Goal: Information Seeking & Learning: Learn about a topic

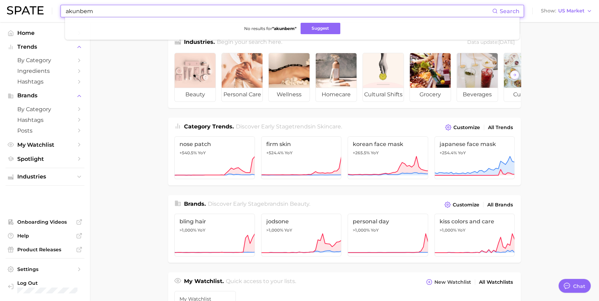
scroll to position [1025, 0]
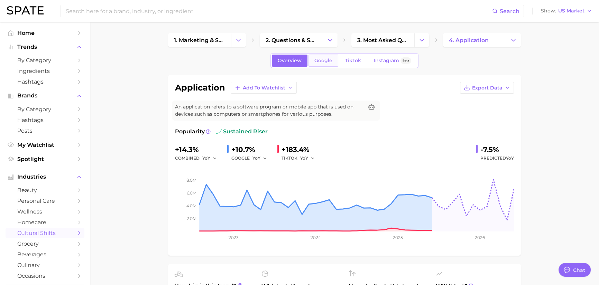
click at [323, 62] on span "Google" at bounding box center [323, 61] width 18 height 6
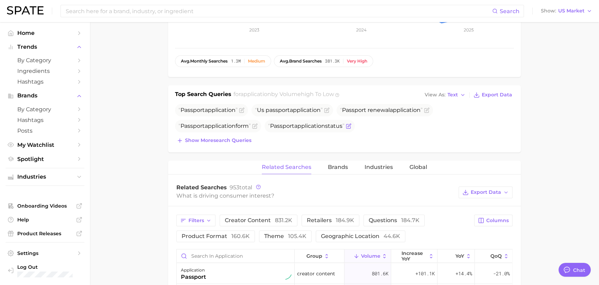
scroll to position [214, 0]
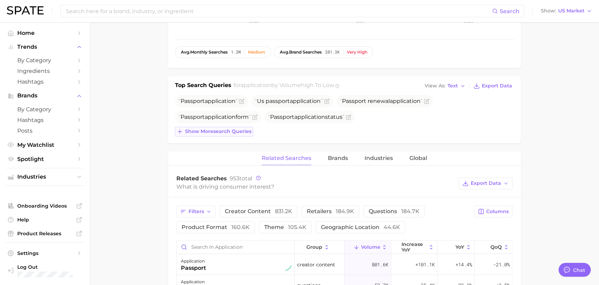
click at [240, 134] on span "Show more search queries" at bounding box center [218, 132] width 66 height 6
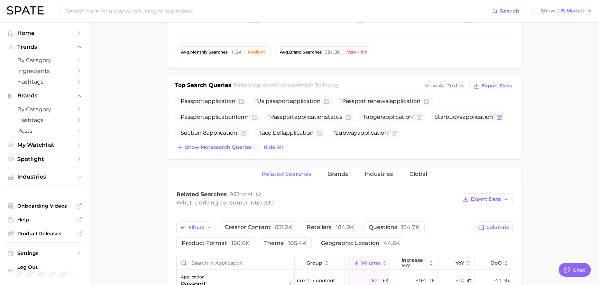
scroll to position [213, 0]
click at [230, 151] on span "Show more search queries" at bounding box center [218, 149] width 66 height 6
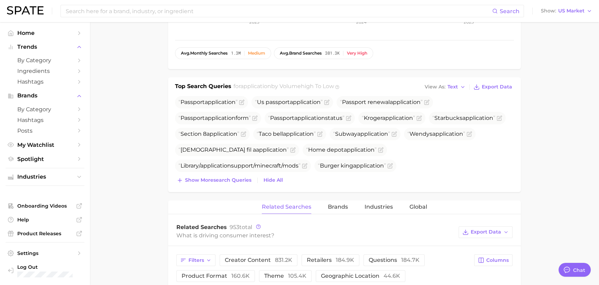
scroll to position [1051, 0]
drag, startPoint x: 183, startPoint y: 123, endPoint x: 244, endPoint y: 123, distance: 61.2
click at [244, 109] on span "Passport application" at bounding box center [211, 102] width 73 height 12
click at [231, 105] on span "application" at bounding box center [220, 102] width 31 height 7
click at [237, 183] on span "Show more search queries" at bounding box center [218, 180] width 66 height 6
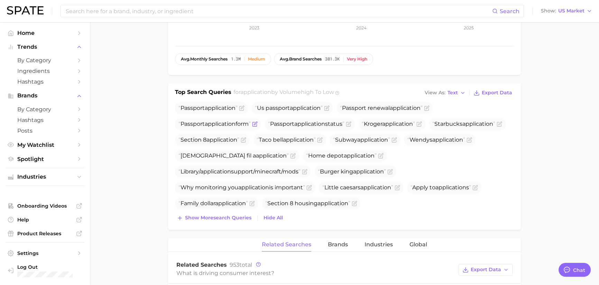
scroll to position [211, 0]
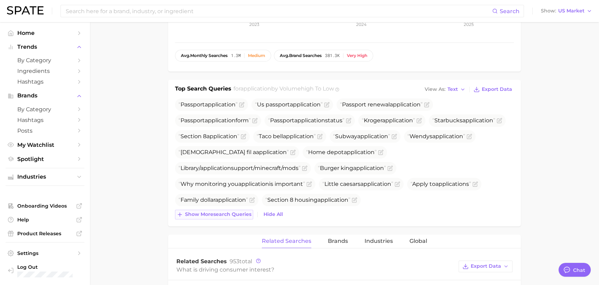
click at [217, 217] on span "Show more search queries" at bounding box center [218, 215] width 66 height 6
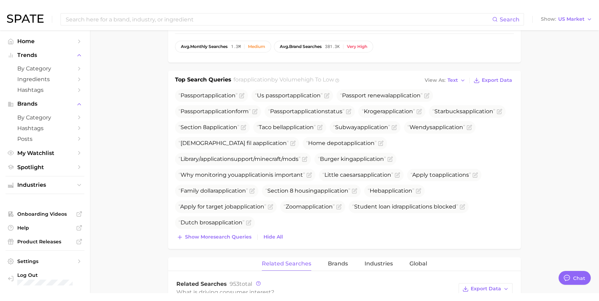
scroll to position [235, 0]
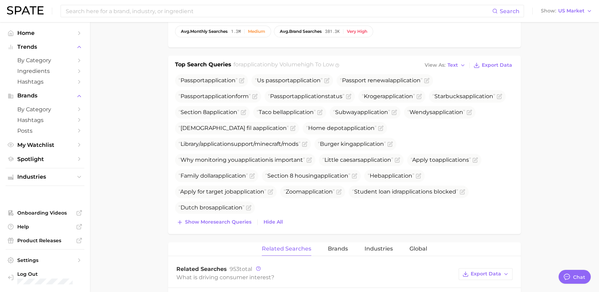
type textarea "x"
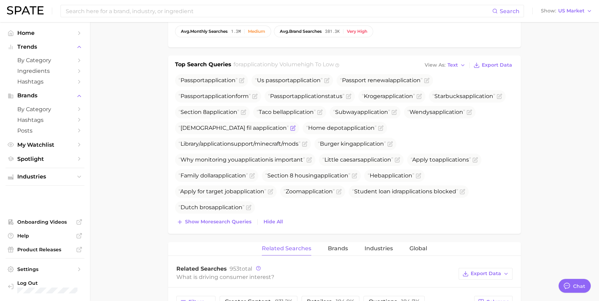
scroll to position [0, 0]
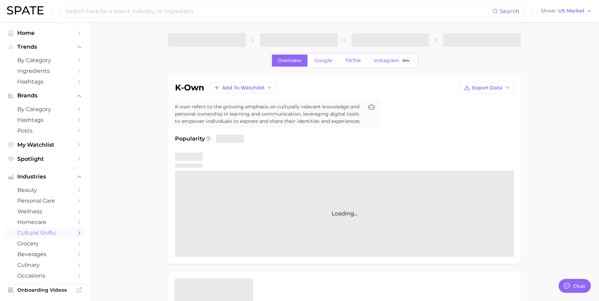
scroll to position [1035, 0]
type textarea "x"
